Goal: Information Seeking & Learning: Understand process/instructions

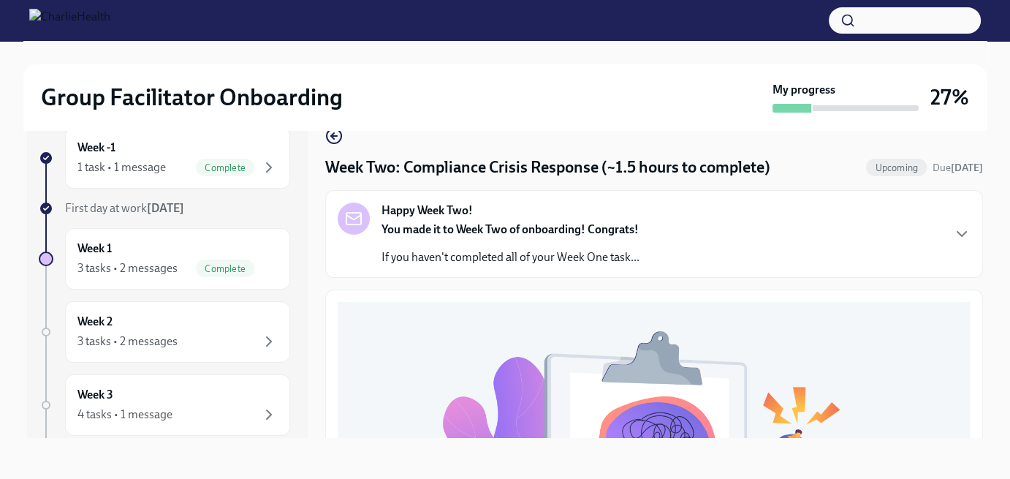
scroll to position [575, 0]
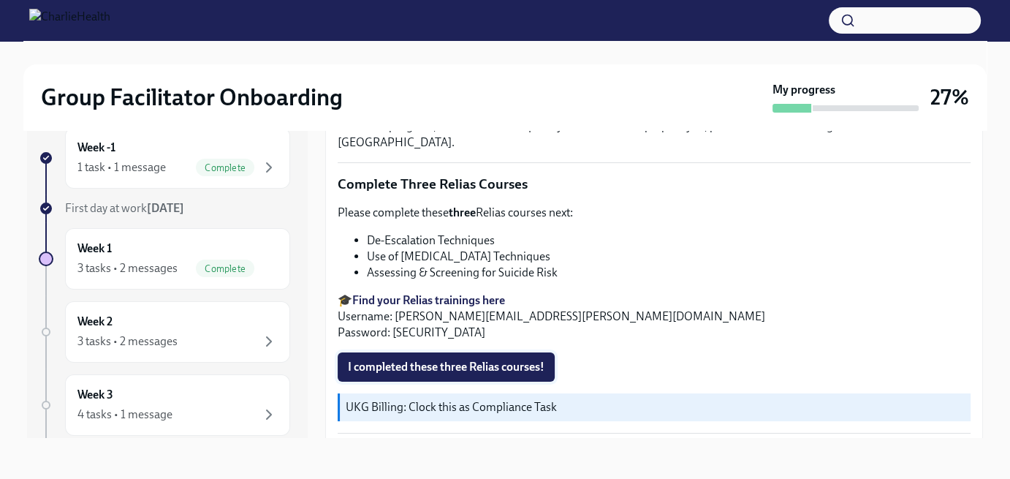
click at [440, 360] on span "I completed these three Relias courses!" at bounding box center [446, 367] width 197 height 15
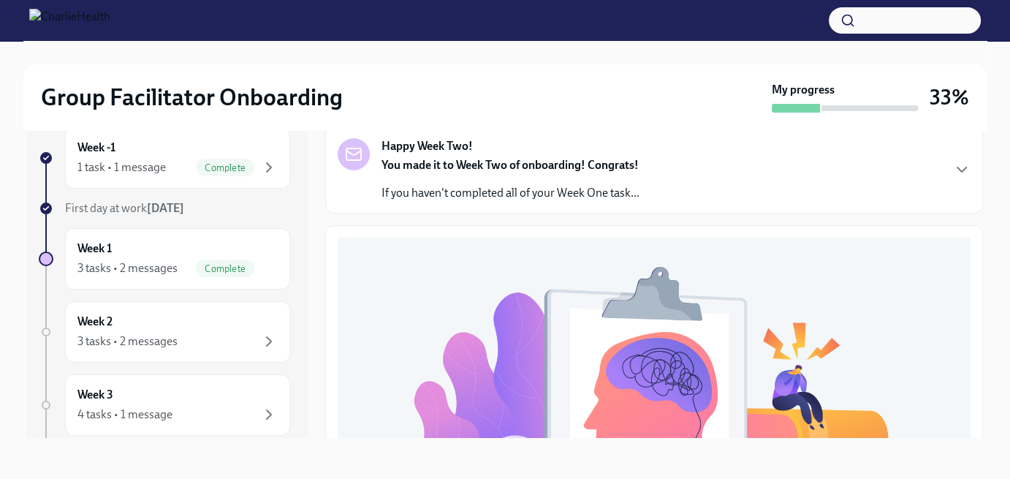
scroll to position [0, 0]
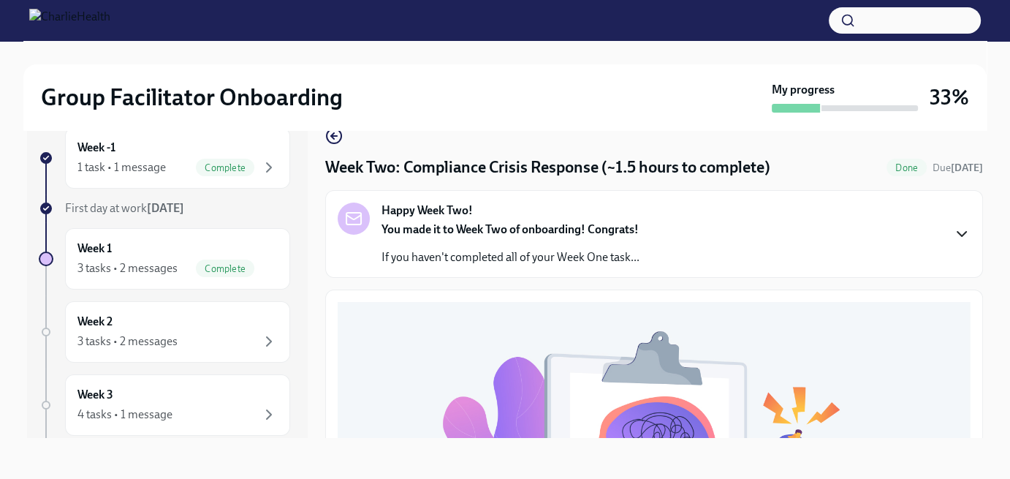
click at [953, 230] on icon "button" at bounding box center [962, 234] width 18 height 18
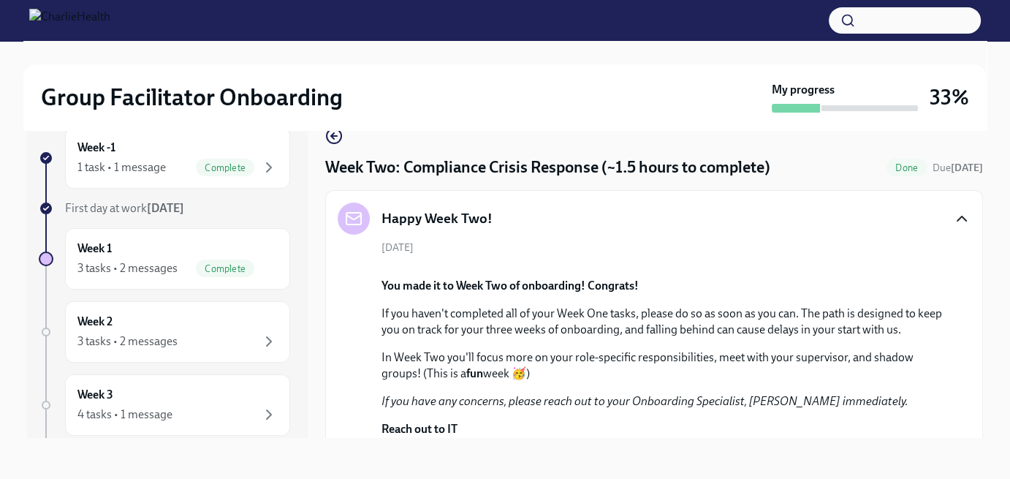
click at [953, 221] on icon "button" at bounding box center [962, 219] width 18 height 18
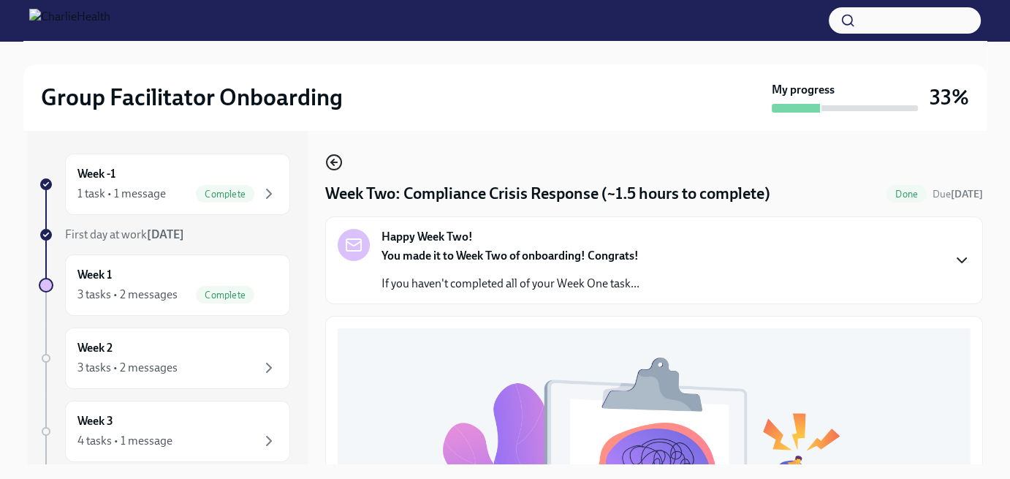
click at [334, 165] on icon "button" at bounding box center [332, 162] width 3 height 6
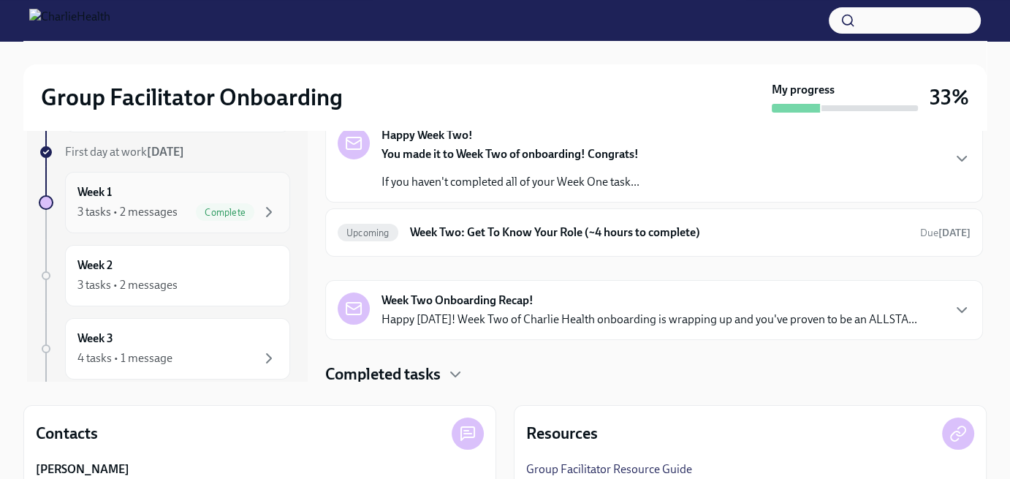
scroll to position [67, 0]
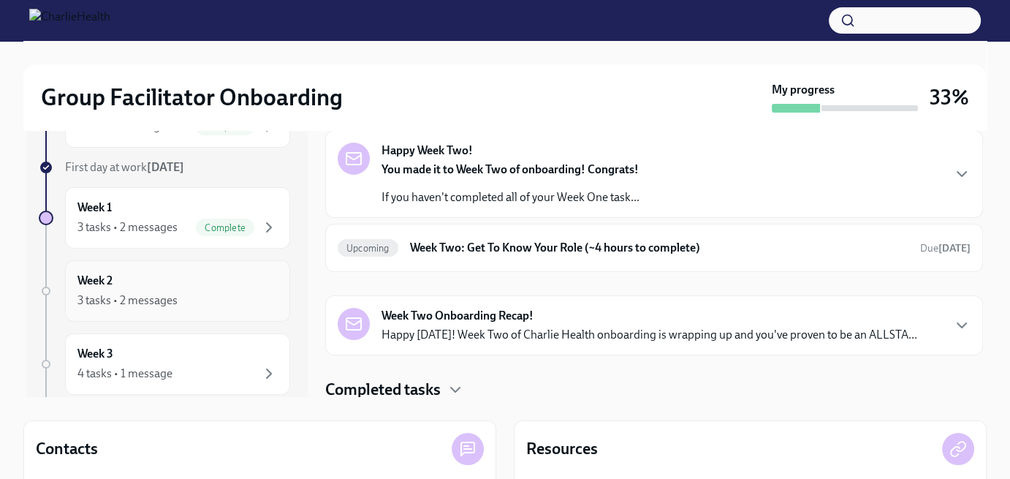
click at [153, 280] on div "Week 2 3 tasks • 2 messages" at bounding box center [177, 291] width 200 height 37
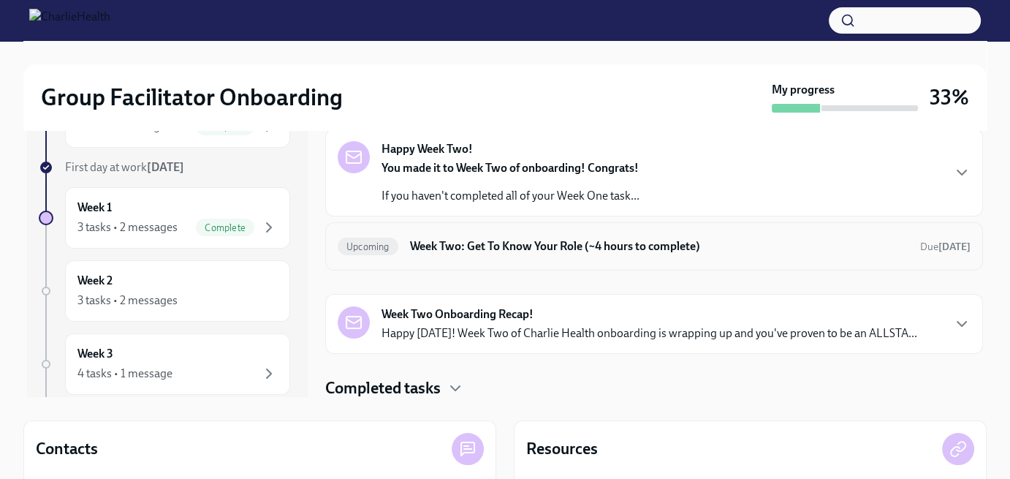
click at [754, 246] on h6 "Week Two: Get To Know Your Role (~4 hours to complete)" at bounding box center [659, 246] width 499 height 16
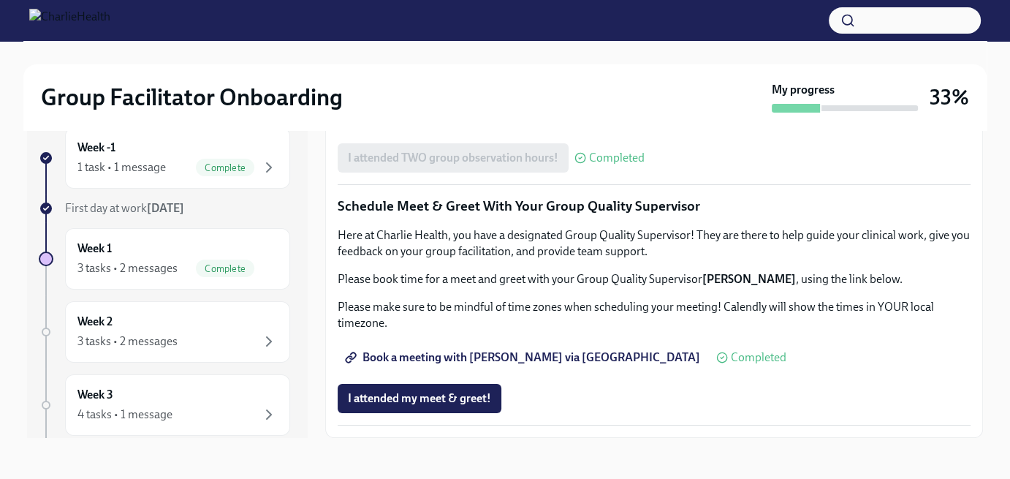
scroll to position [1416, 0]
click at [121, 328] on div "Week 2 3 tasks • 2 messages" at bounding box center [177, 332] width 200 height 37
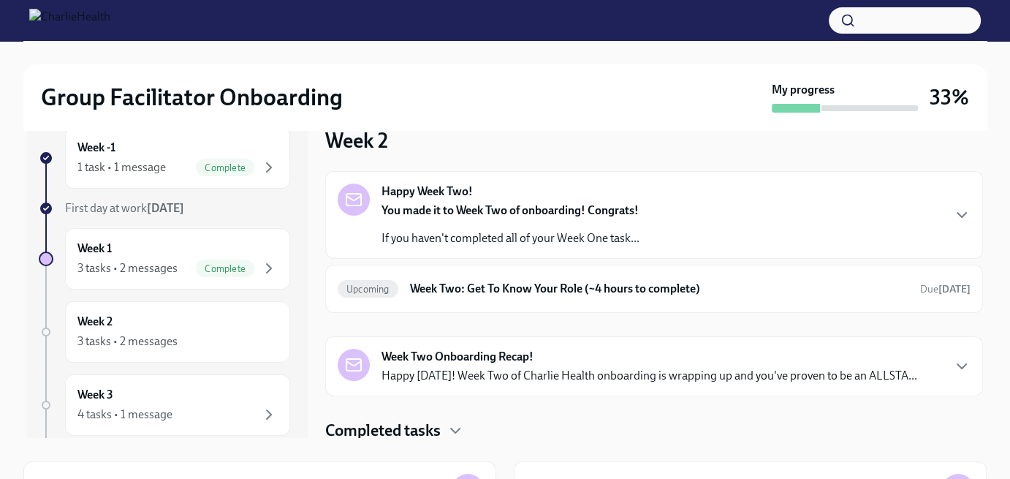
scroll to position [1, 0]
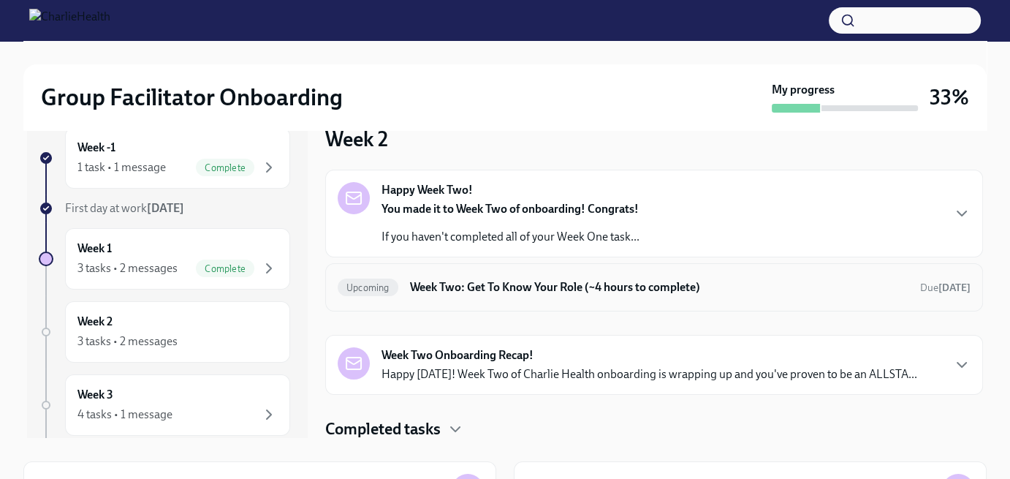
click at [645, 290] on h6 "Week Two: Get To Know Your Role (~4 hours to complete)" at bounding box center [659, 287] width 499 height 16
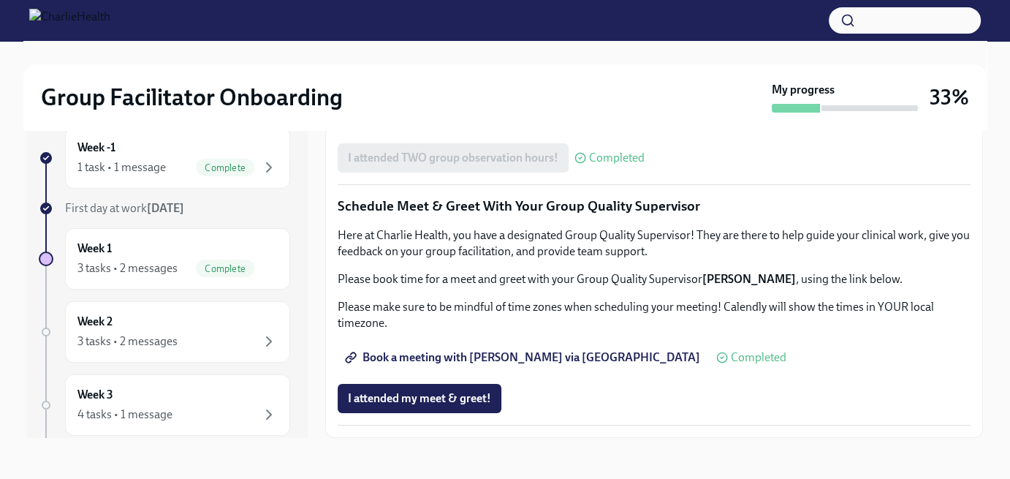
scroll to position [1416, 0]
click at [124, 325] on div "Week 2 3 tasks • 2 messages" at bounding box center [177, 332] width 200 height 37
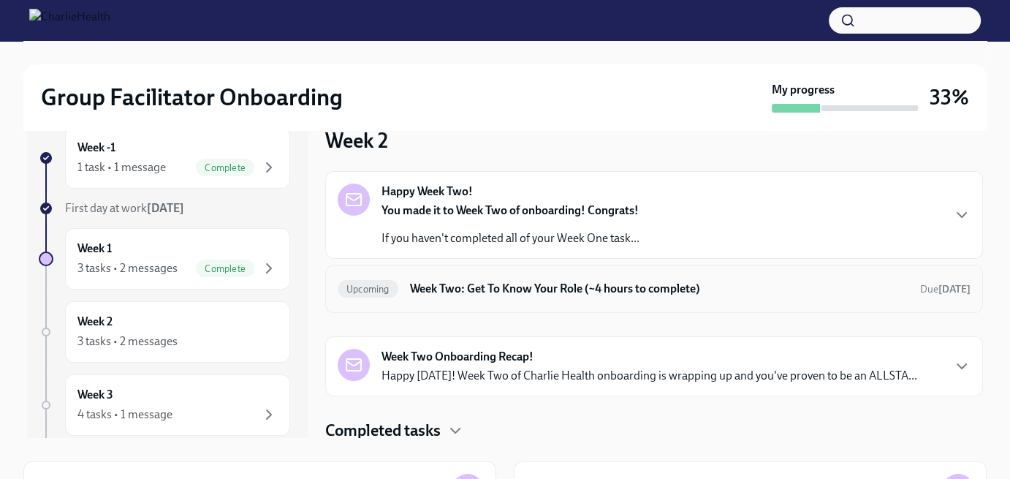
click at [750, 291] on h6 "Week Two: Get To Know Your Role (~4 hours to complete)" at bounding box center [659, 289] width 499 height 16
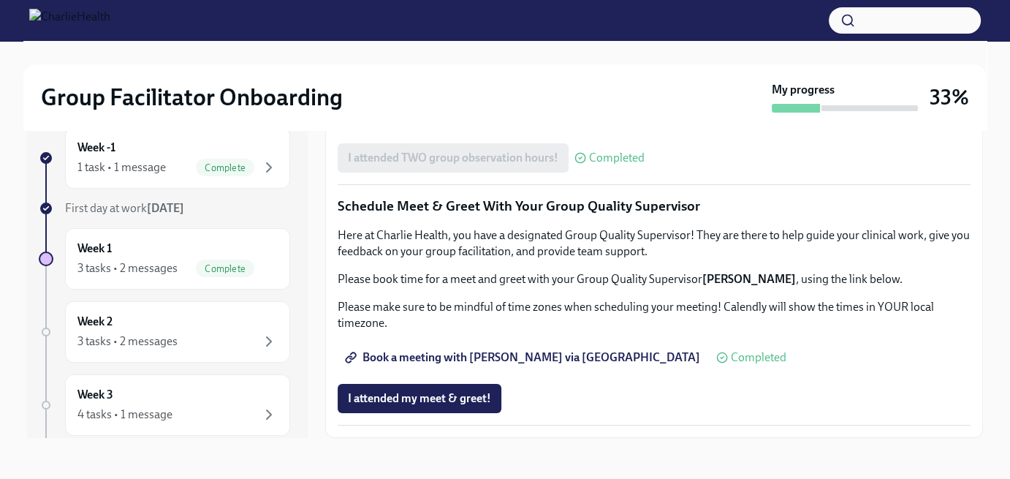
scroll to position [1243, 0]
click at [179, 333] on div "3 tasks • 2 messages" at bounding box center [177, 342] width 200 height 18
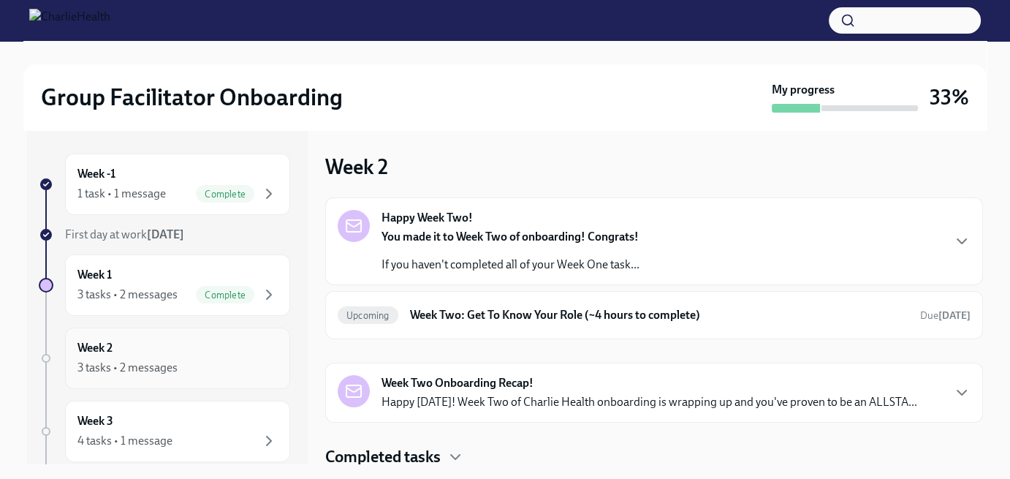
click at [193, 366] on div "3 tasks • 2 messages" at bounding box center [177, 368] width 200 height 18
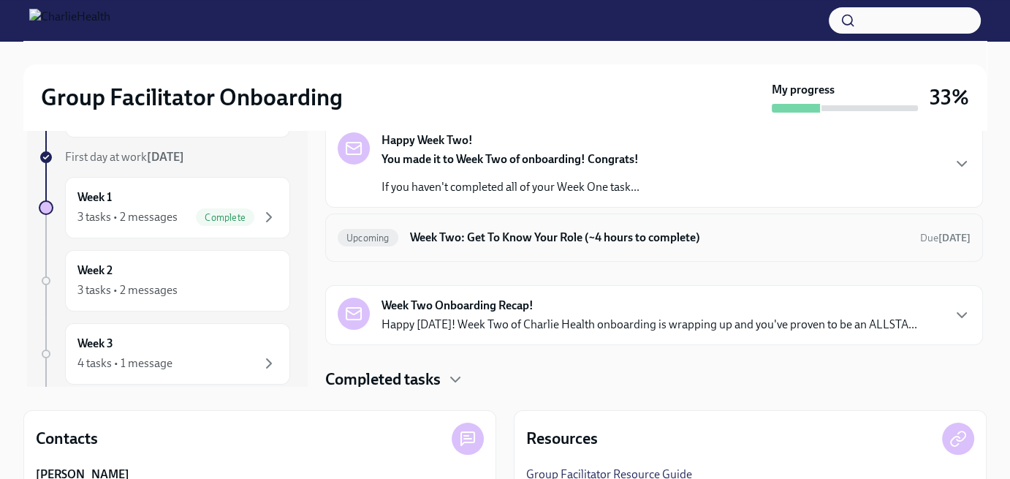
scroll to position [67, 0]
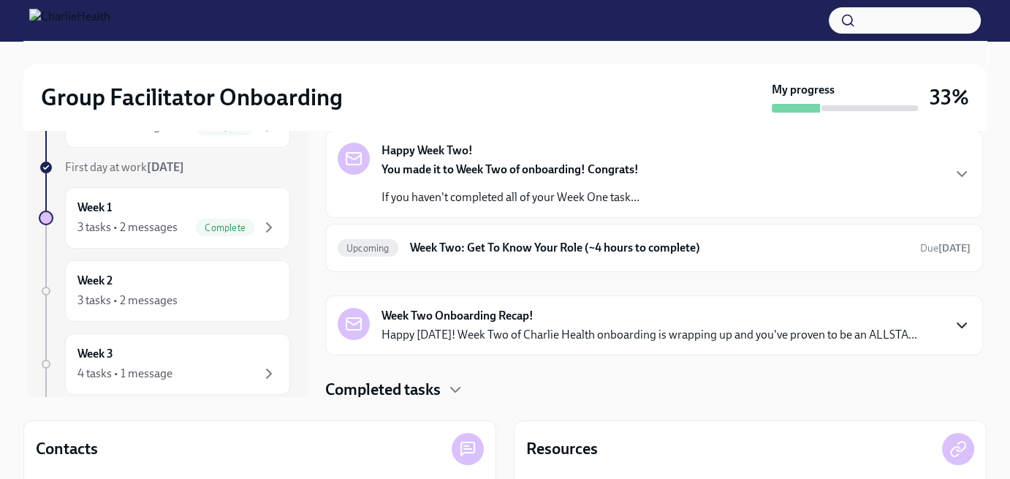
click at [953, 327] on icon "button" at bounding box center [962, 326] width 18 height 18
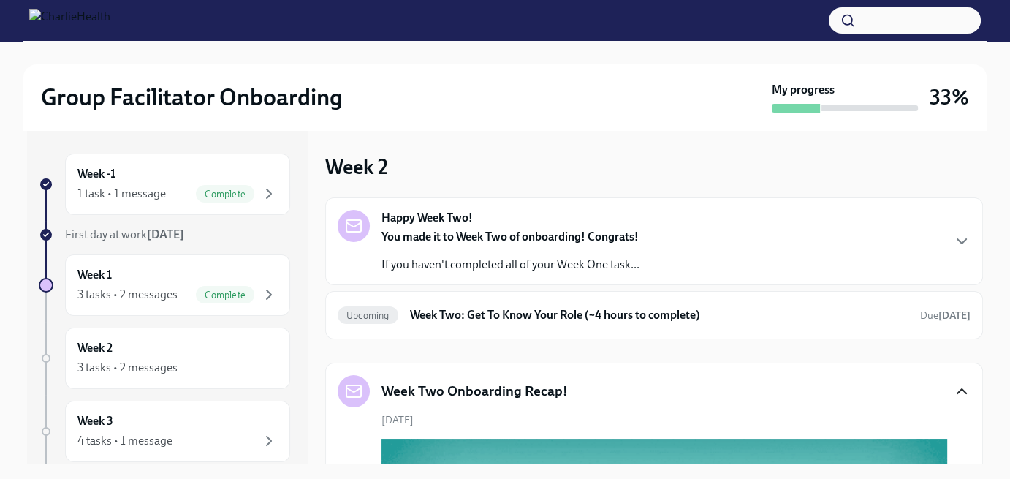
scroll to position [0, 0]
click at [953, 244] on icon "button" at bounding box center [962, 241] width 18 height 18
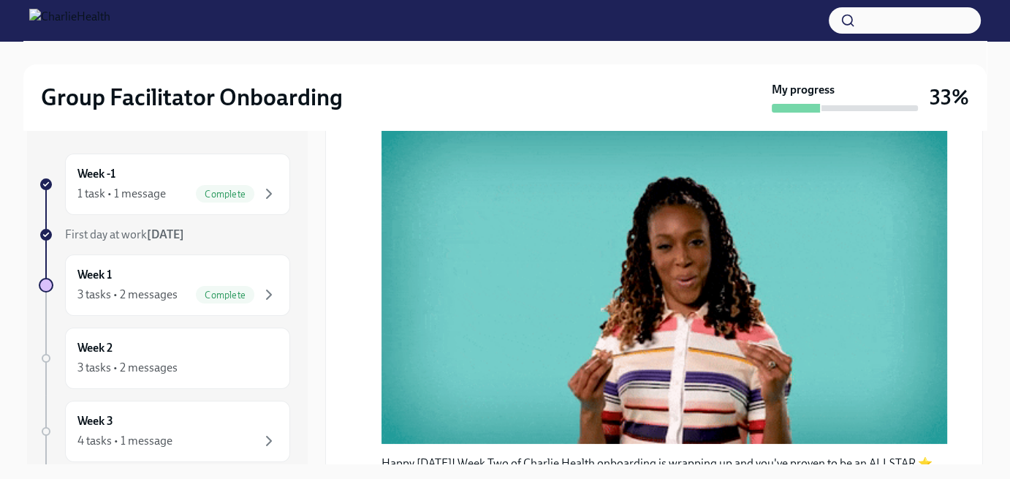
scroll to position [585, 0]
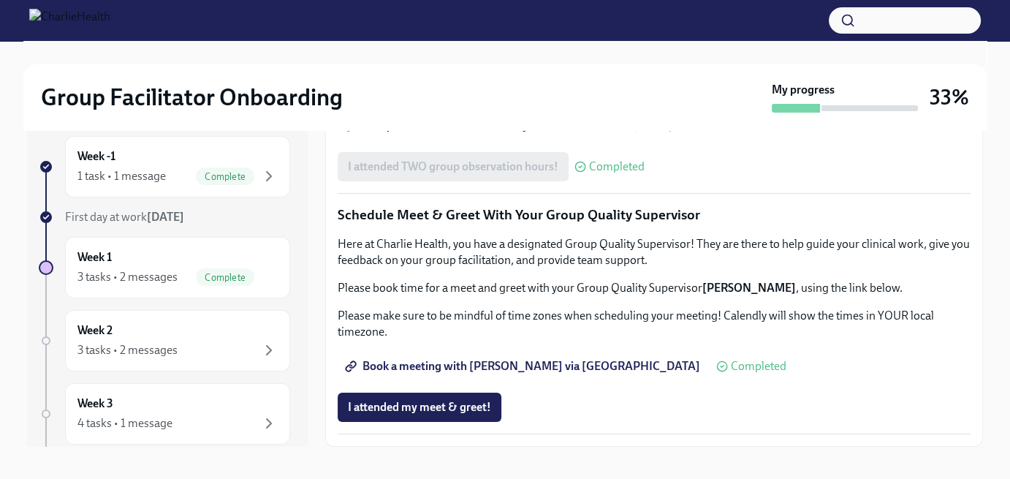
scroll to position [26, 0]
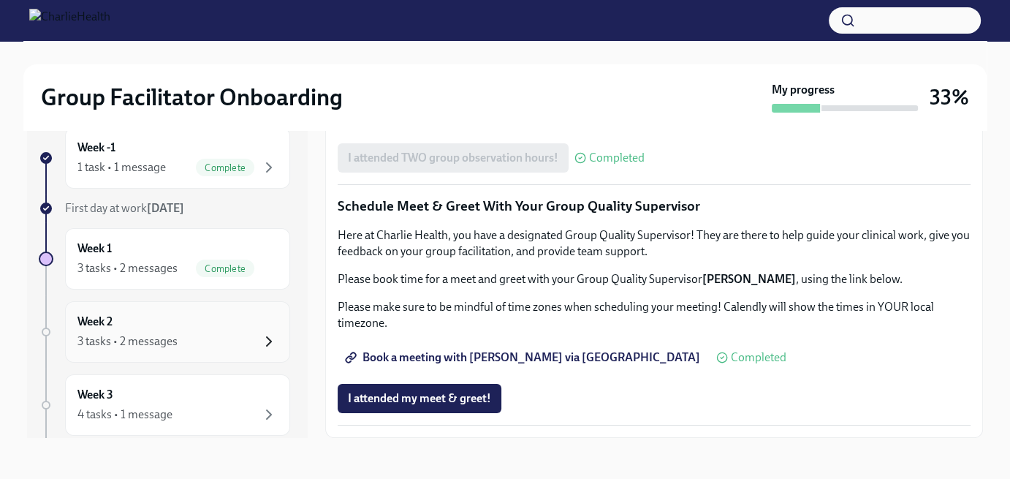
click at [260, 338] on icon "button" at bounding box center [269, 342] width 18 height 18
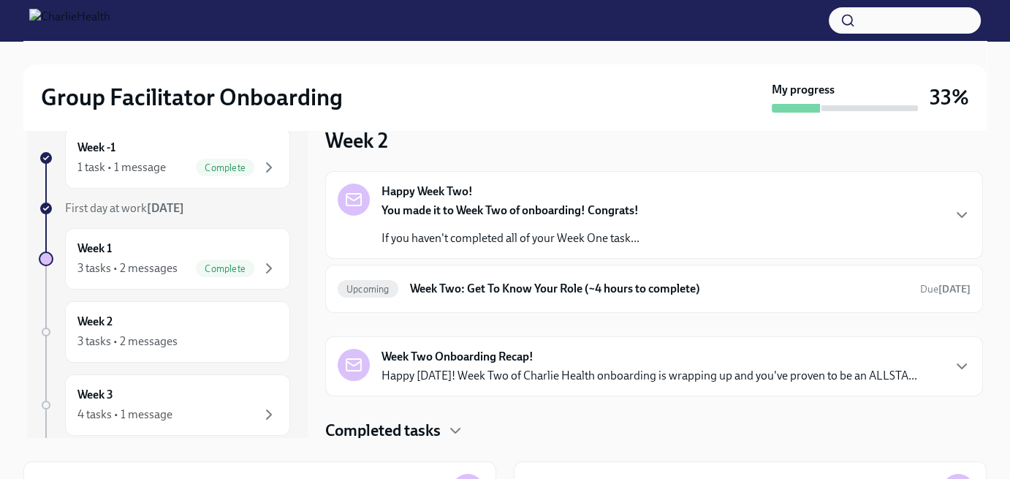
scroll to position [1, 0]
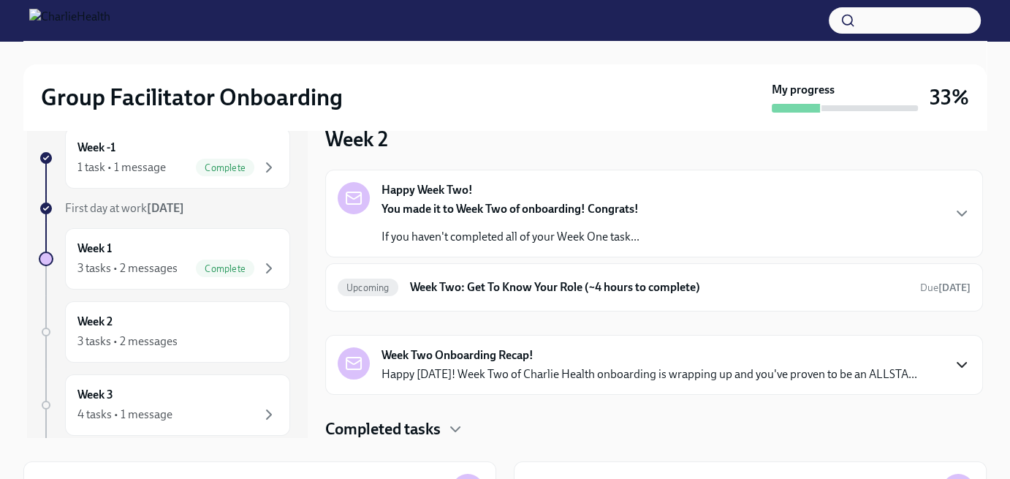
click at [953, 363] on icon "button" at bounding box center [962, 365] width 18 height 18
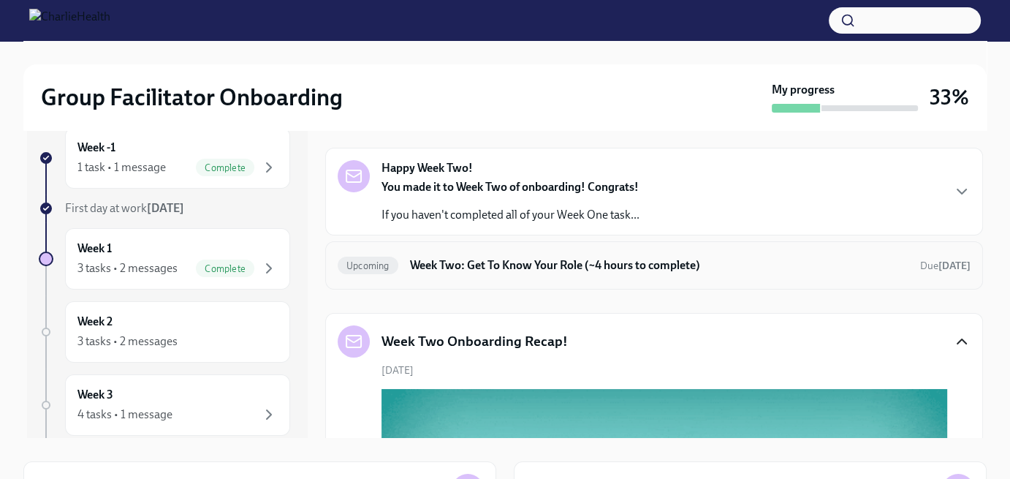
scroll to position [0, 0]
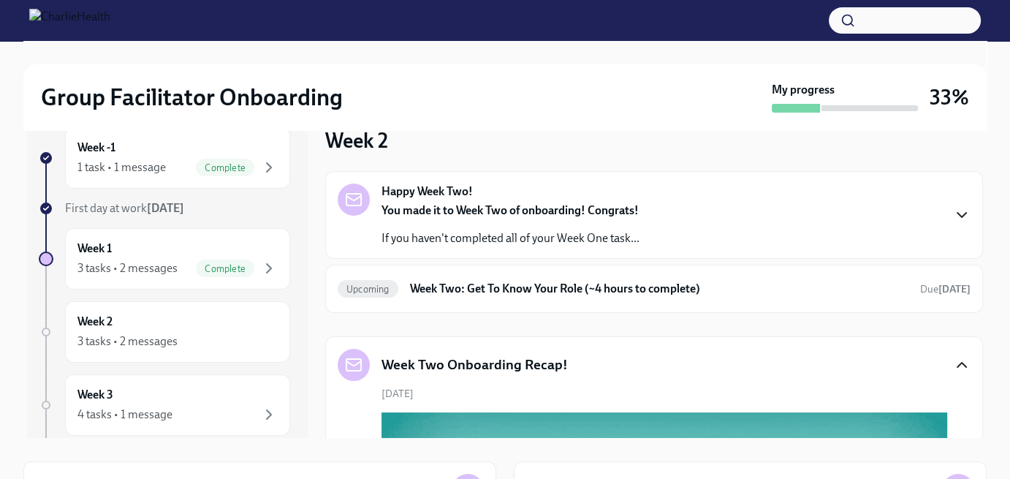
click at [953, 215] on icon "button" at bounding box center [962, 215] width 18 height 18
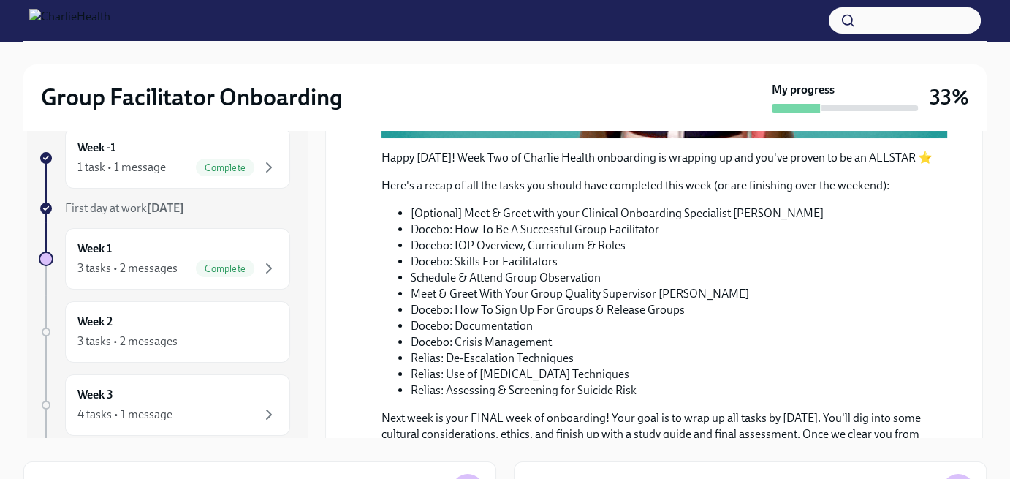
scroll to position [548, 0]
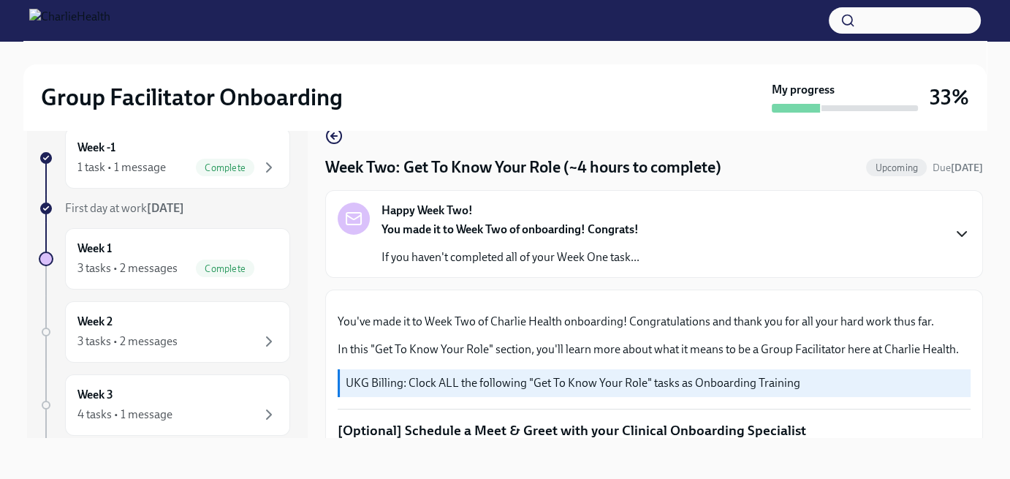
click at [953, 231] on icon "button" at bounding box center [962, 234] width 18 height 18
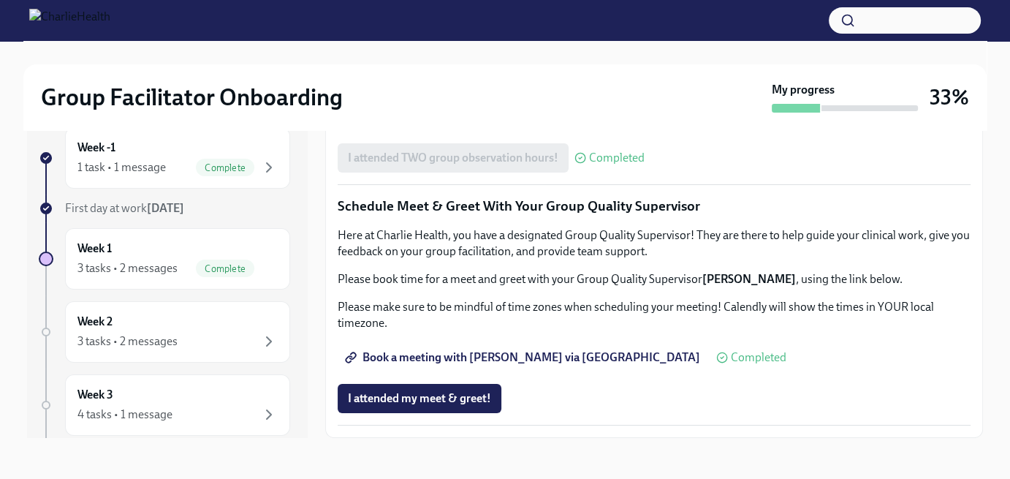
scroll to position [1914, 0]
